Goal: Information Seeking & Learning: Learn about a topic

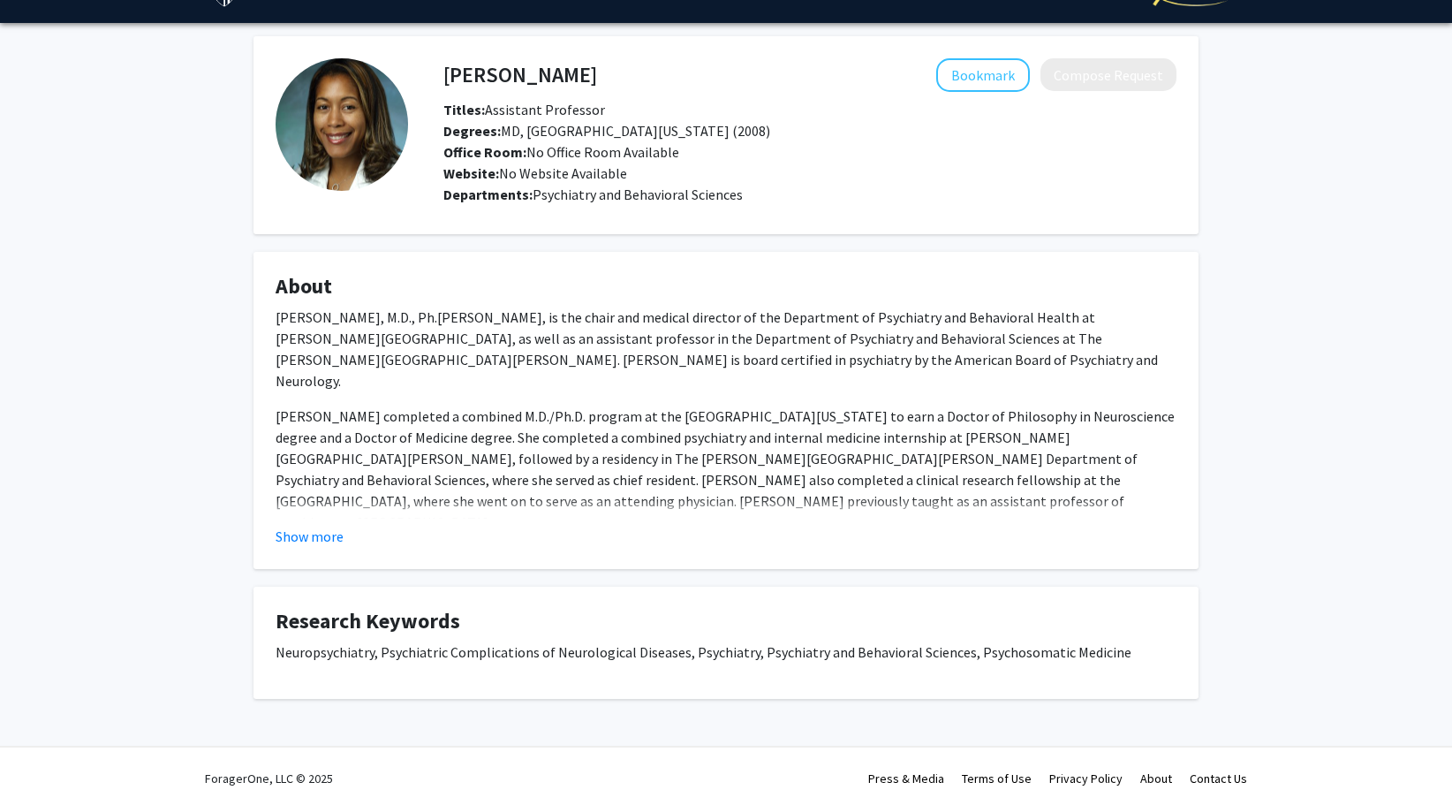
scroll to position [44, 0]
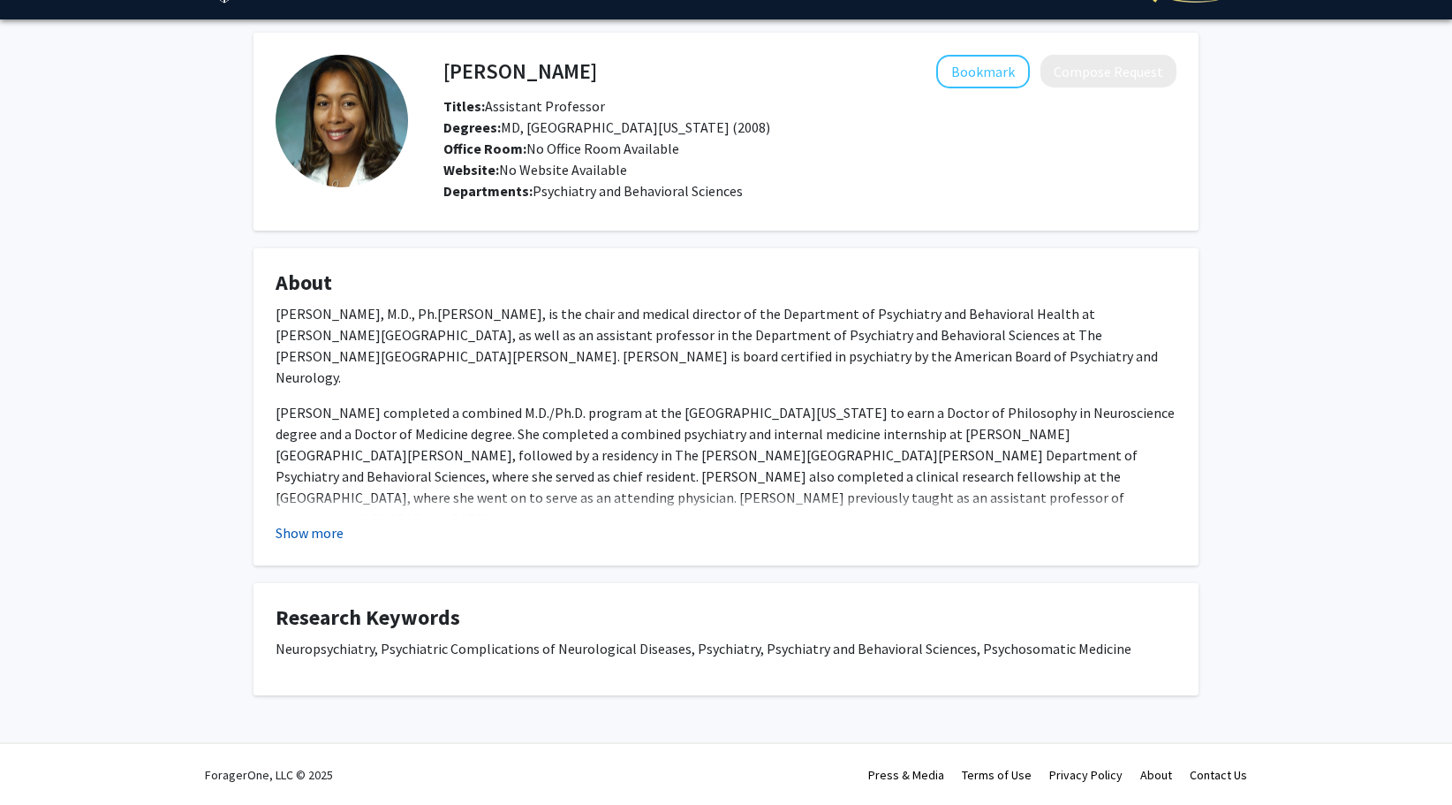
click at [307, 532] on button "Show more" at bounding box center [310, 532] width 68 height 21
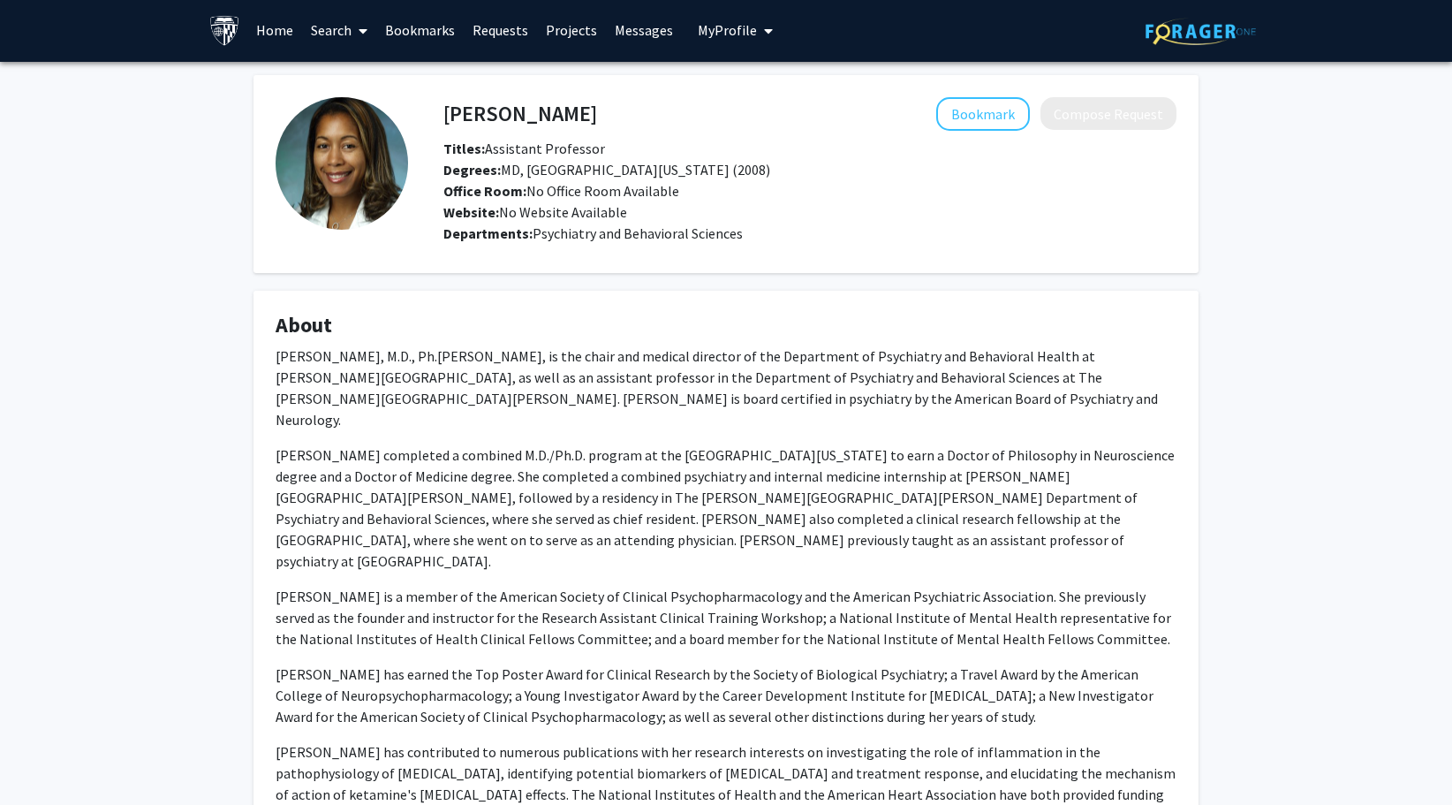
scroll to position [0, 0]
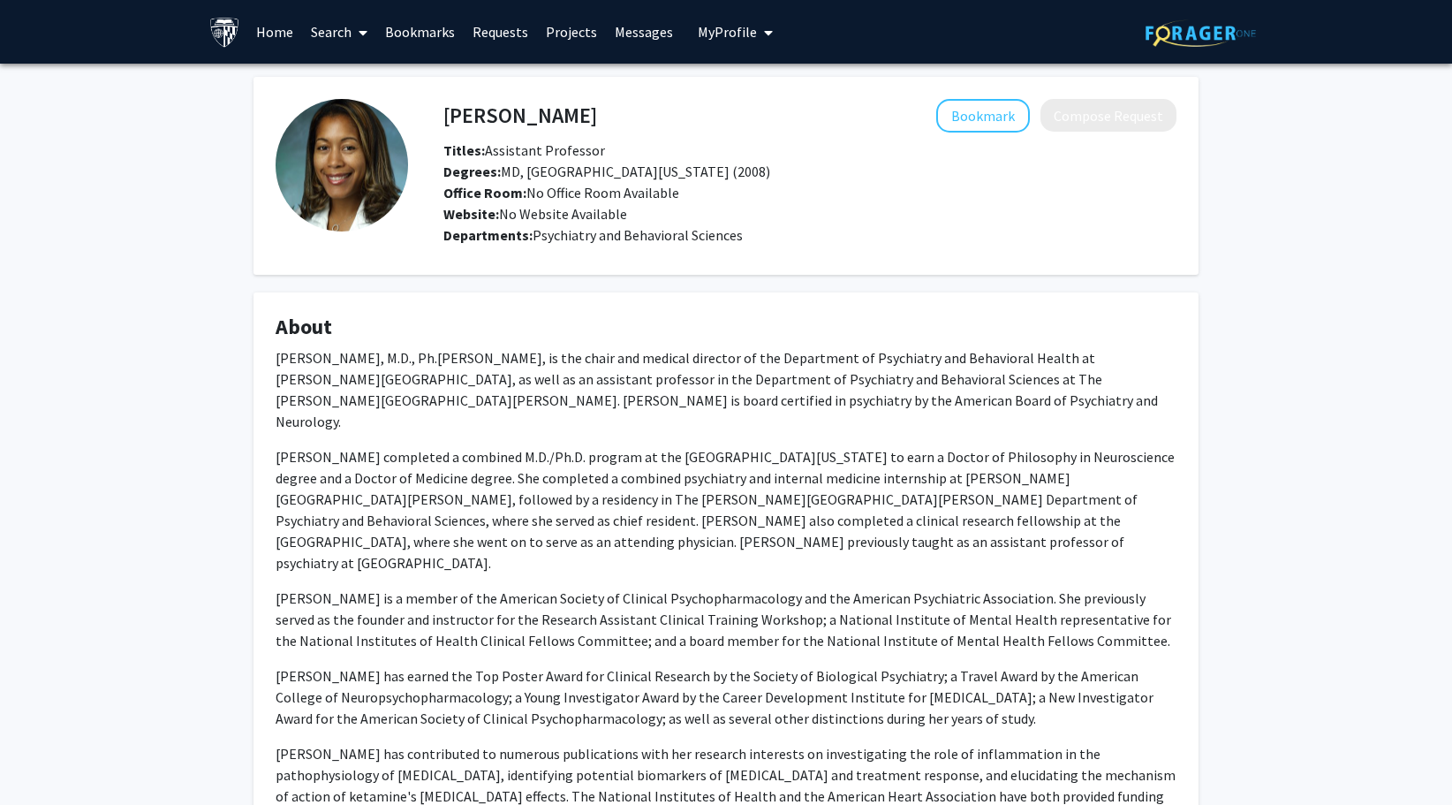
click at [627, 610] on div "Erica M. Richards, M.D., Ph.D., is the chair and medical director of the Depart…" at bounding box center [726, 587] width 901 height 481
click at [626, 604] on p "Dr. Richards is a member of the American Society of Clinical Psychopharmacology…" at bounding box center [726, 620] width 901 height 64
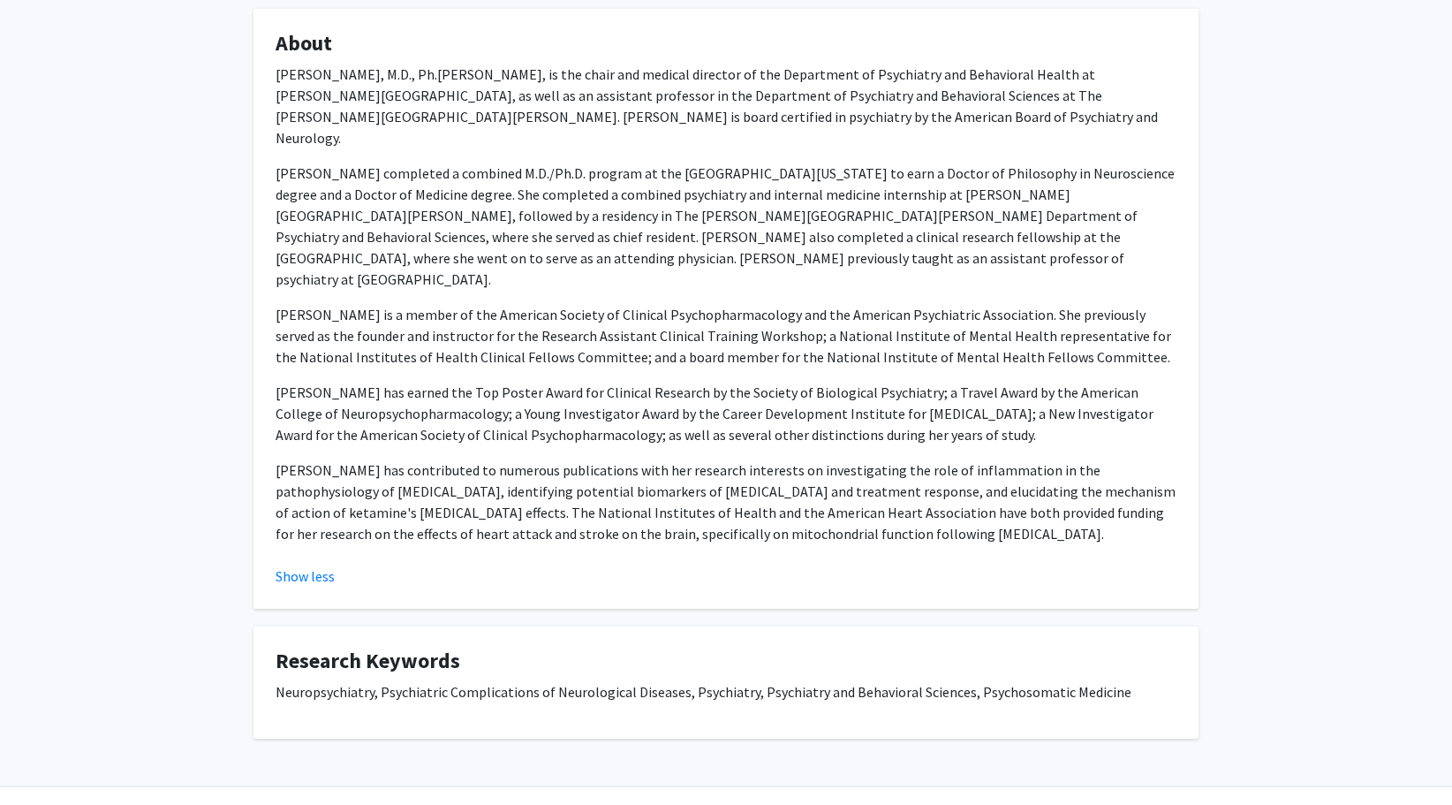
scroll to position [284, 0]
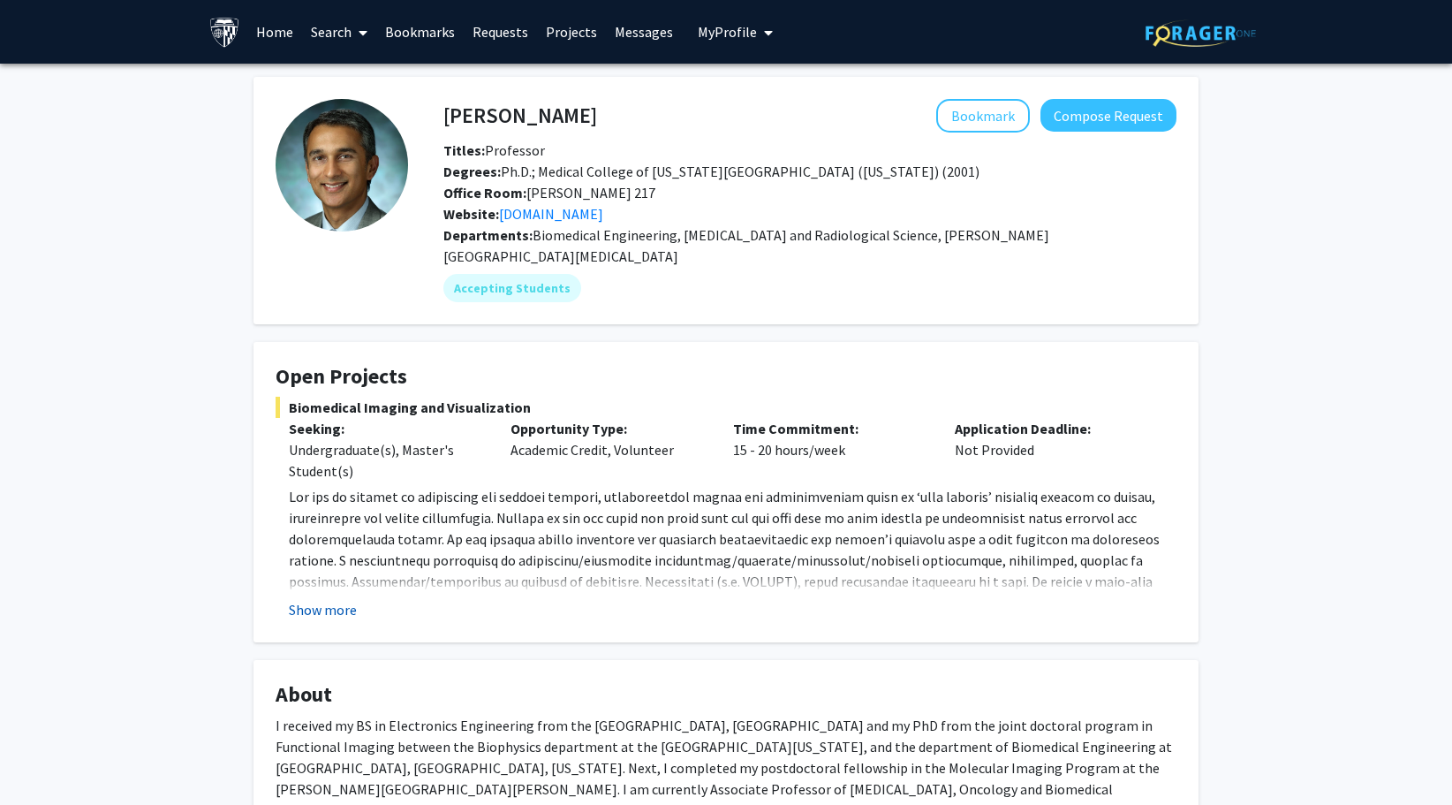
click at [346, 599] on button "Show more" at bounding box center [323, 609] width 68 height 21
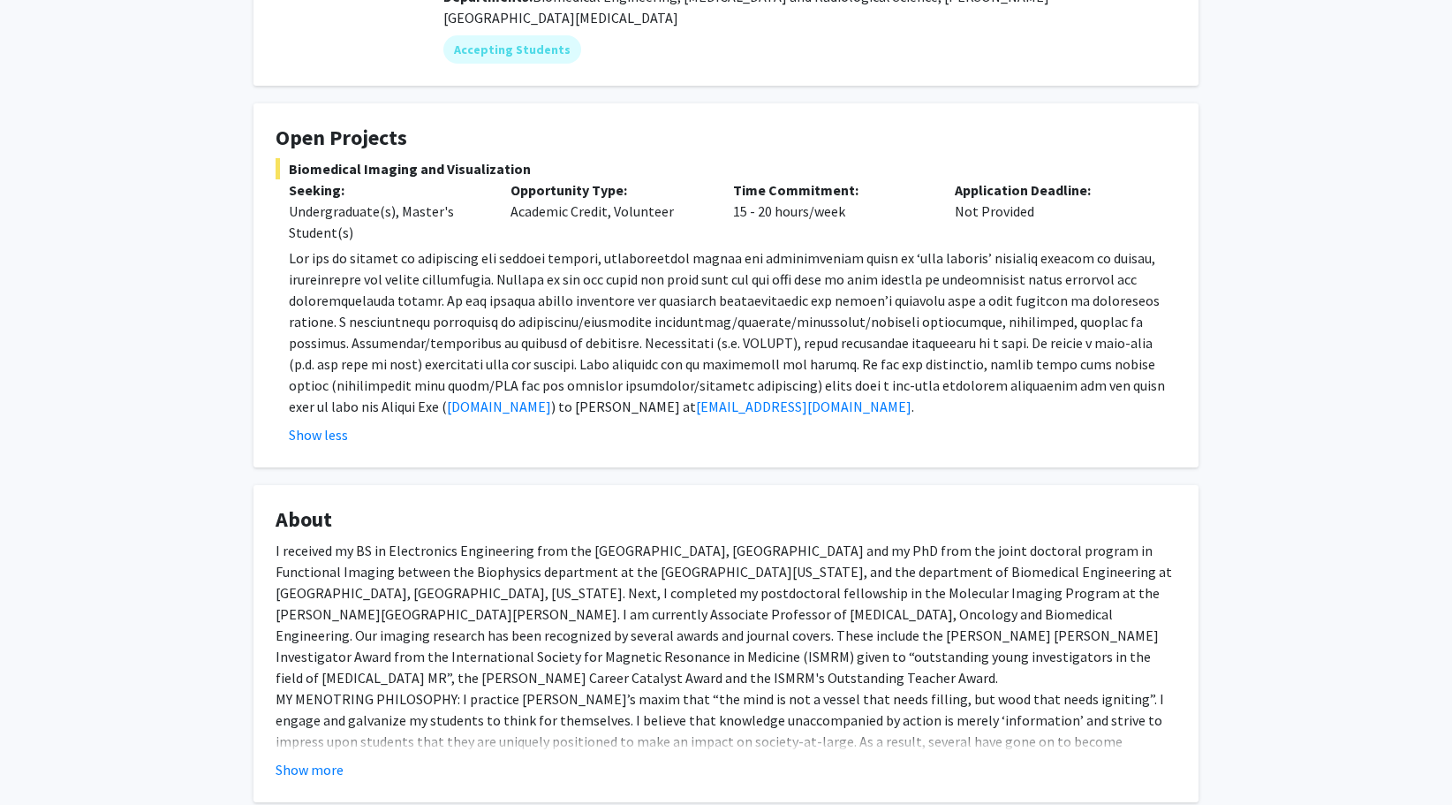
scroll to position [241, 0]
